Goal: Task Accomplishment & Management: Manage account settings

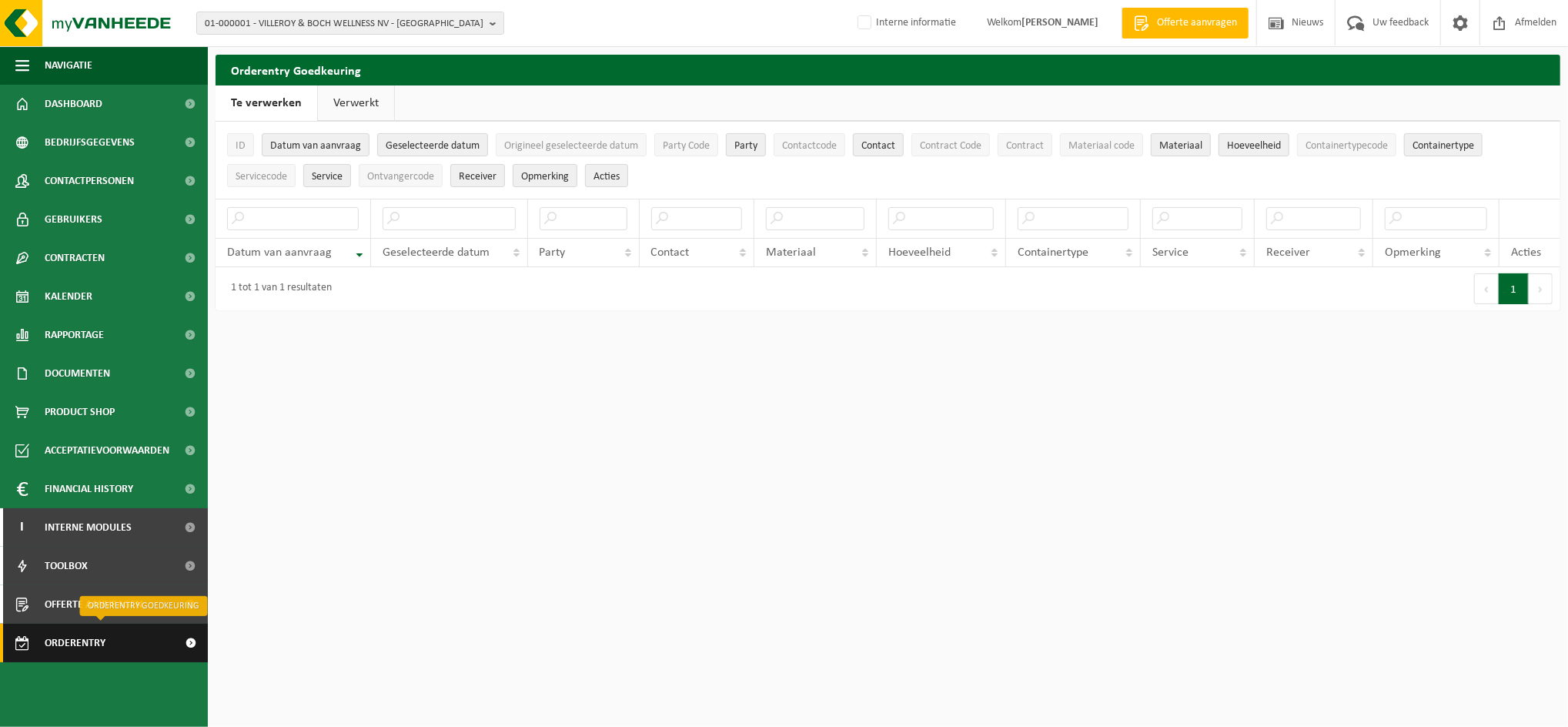
click at [62, 636] on span "Orderentry Goedkeuring" at bounding box center [109, 643] width 129 height 38
click at [85, 643] on span "Orderentry Goedkeuring" at bounding box center [109, 643] width 129 height 38
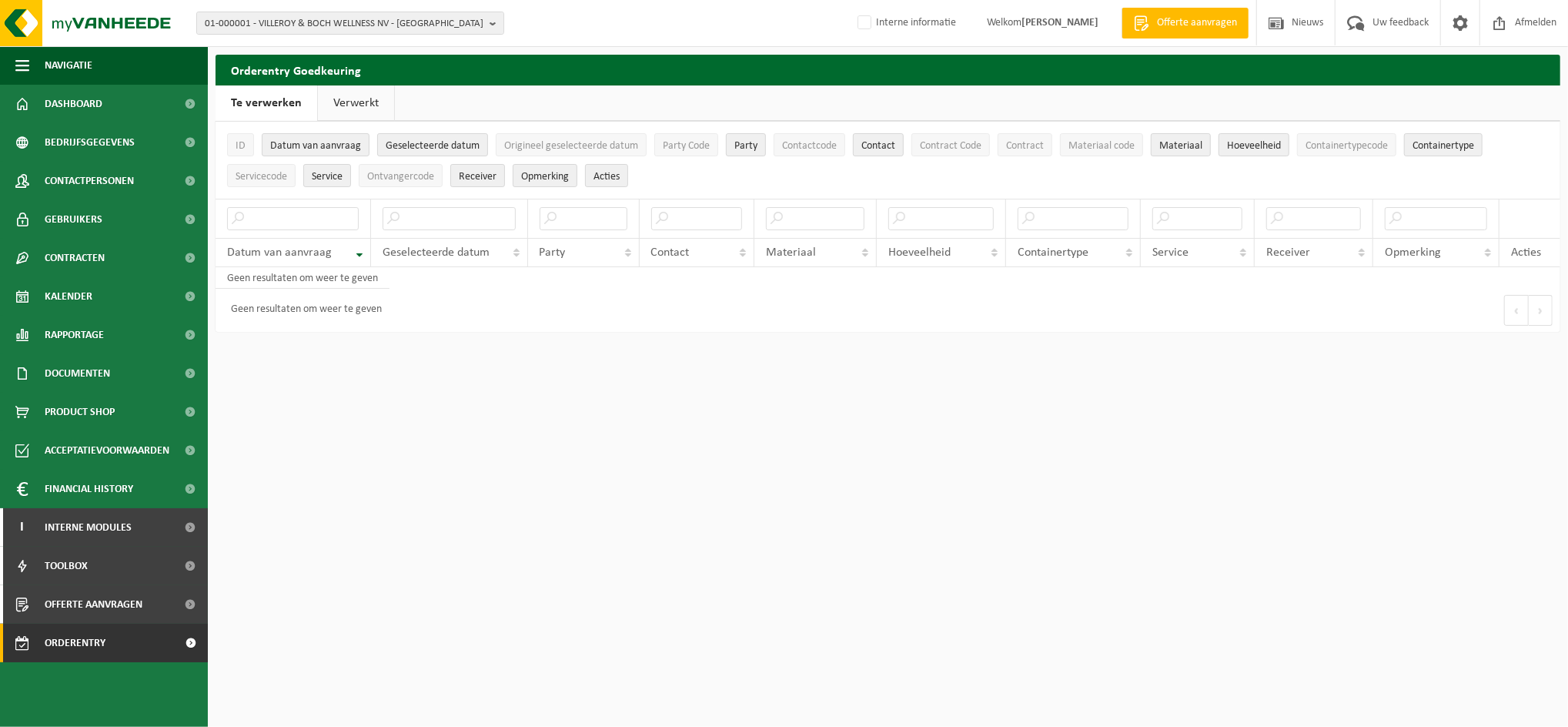
click at [355, 97] on link "Verwerkt" at bounding box center [356, 103] width 77 height 36
